Goal: Navigation & Orientation: Find specific page/section

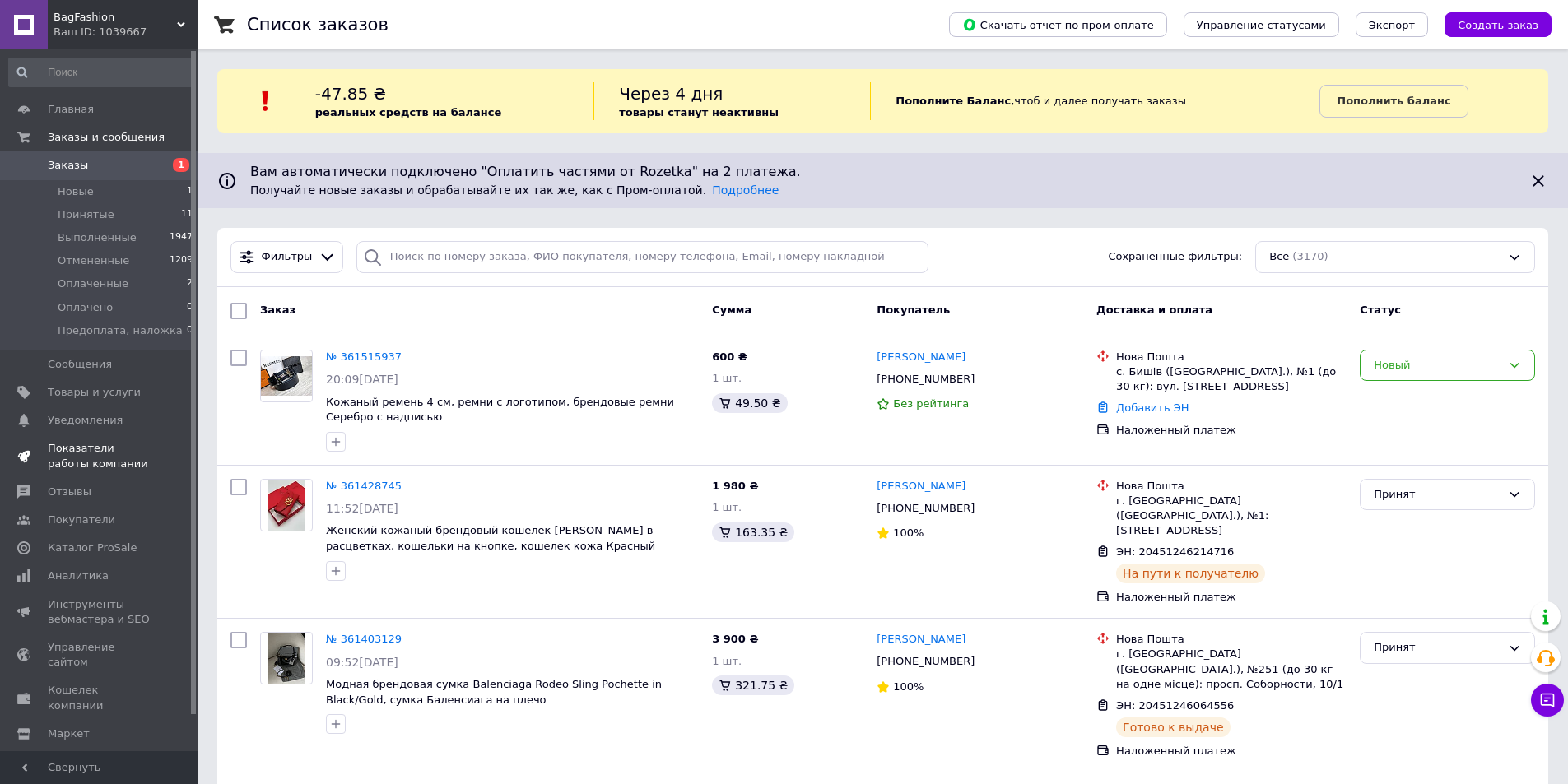
click at [114, 441] on span "Показатели работы компании" at bounding box center [100, 456] width 105 height 30
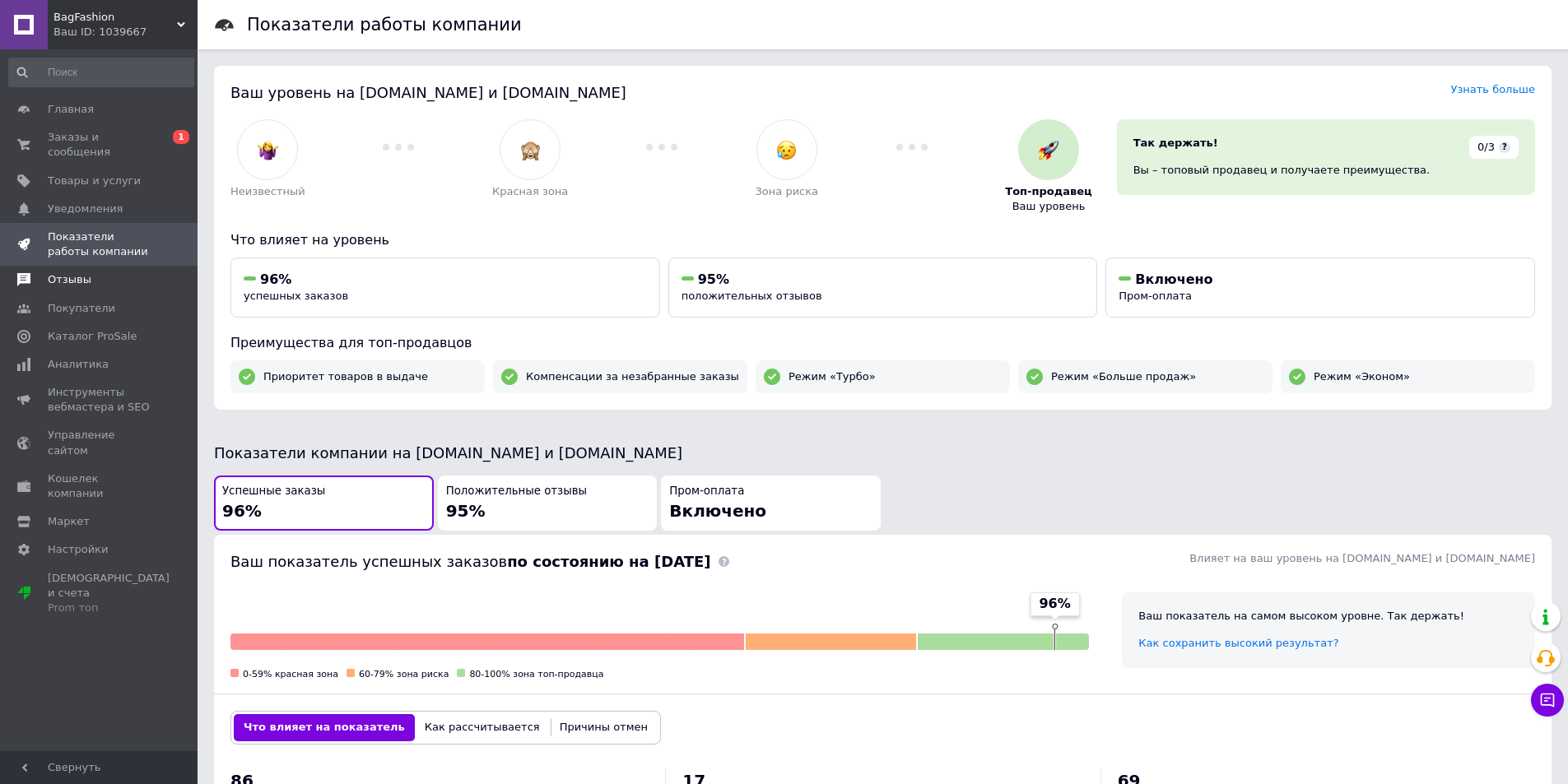
click at [67, 272] on span "Отзывы" at bounding box center [69, 280] width 44 height 15
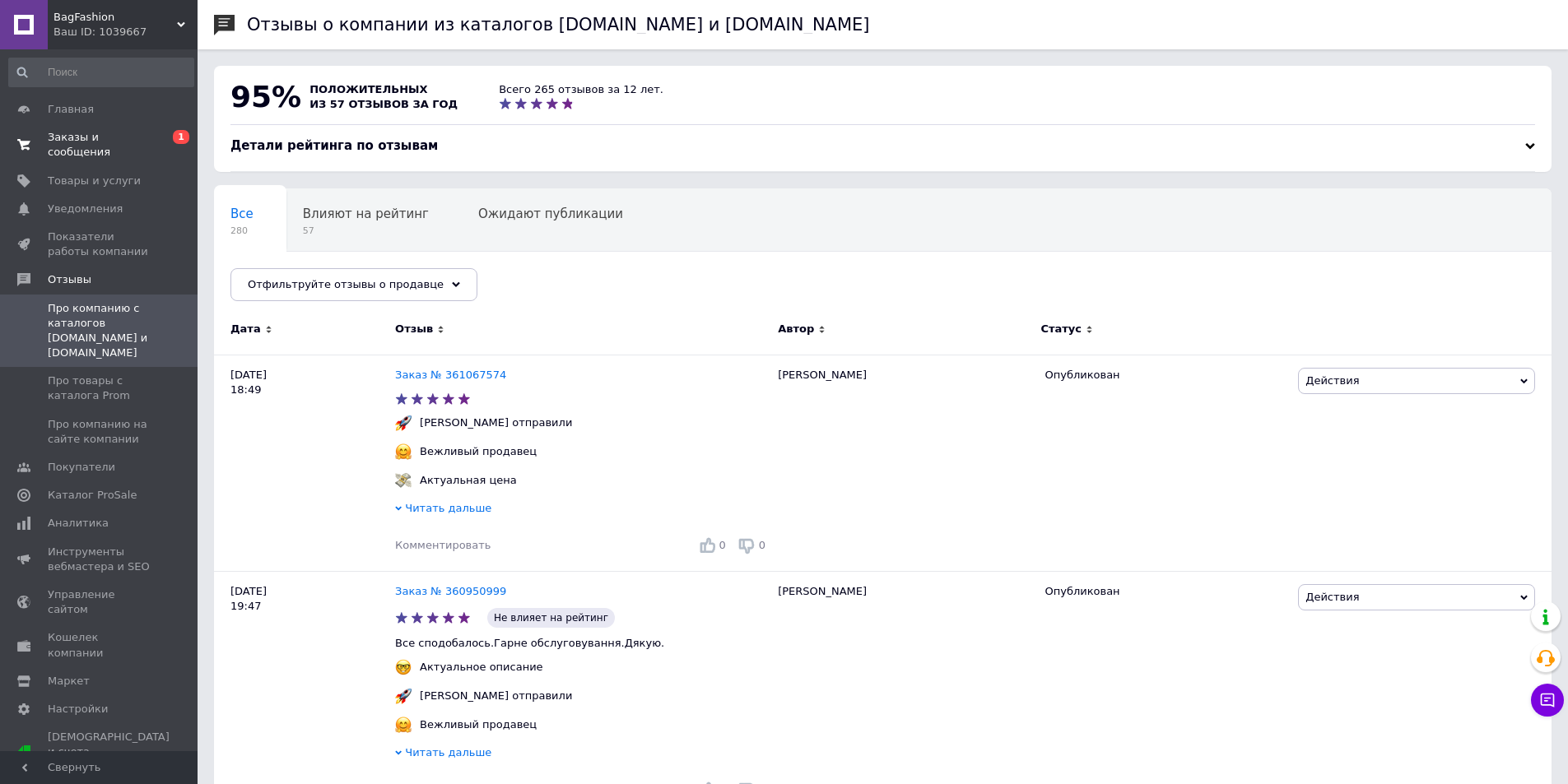
click at [59, 140] on span "Заказы и сообщения" at bounding box center [100, 145] width 105 height 30
